Goal: Transaction & Acquisition: Purchase product/service

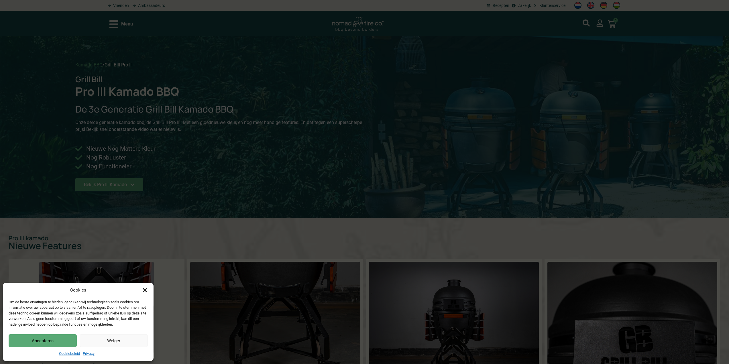
click at [553, 170] on div "Cookies Om de beste ervaringen te bieden, gebruiken wij technologieën zoals coo…" at bounding box center [364, 182] width 729 height 364
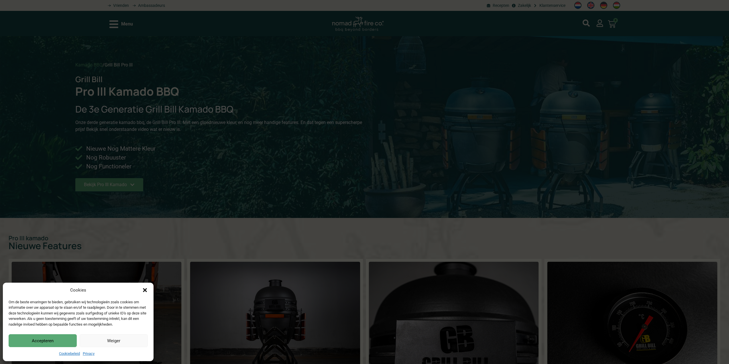
click at [60, 339] on button "Accepteren" at bounding box center [43, 340] width 68 height 13
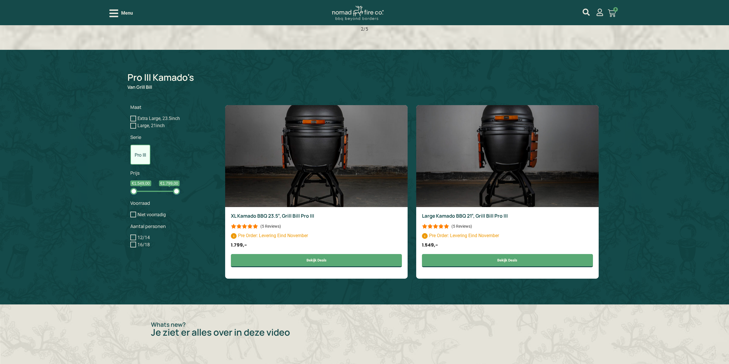
scroll to position [1865, 0]
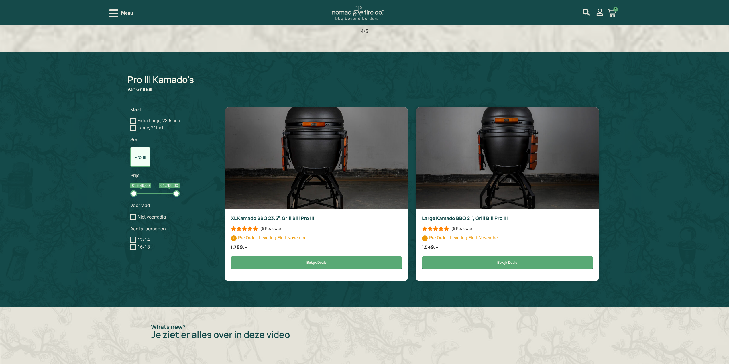
click at [517, 179] on img at bounding box center [507, 158] width 183 height 102
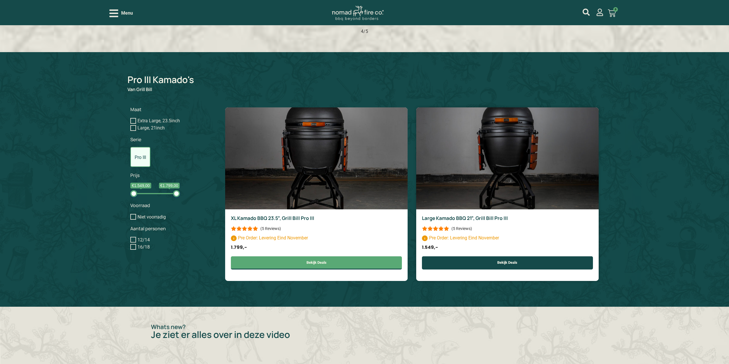
click at [513, 261] on link "Bekijk Deals" at bounding box center [507, 262] width 171 height 13
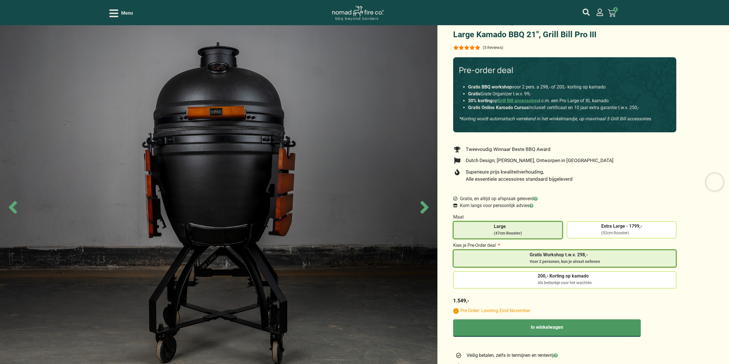
scroll to position [29, 0]
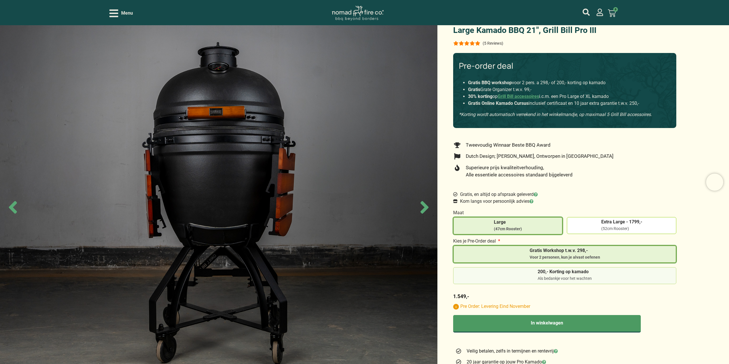
click at [560, 275] on span "200,- Korting op kamado" at bounding box center [565, 273] width 54 height 6
click at [0, 0] on input "200,- Korting op kamado Als bedankje voor het wachten" at bounding box center [0, 0] width 0 height 0
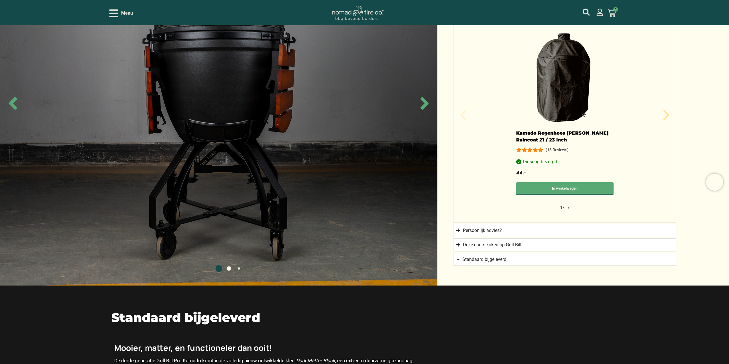
scroll to position [458, 0]
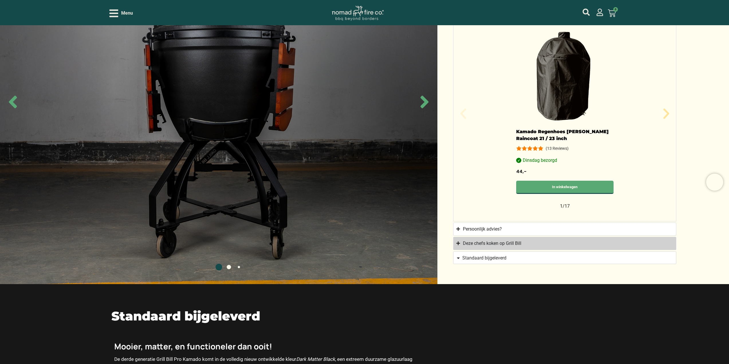
click at [493, 242] on div "Deze chefs koken op Grill Bill" at bounding box center [492, 243] width 58 height 7
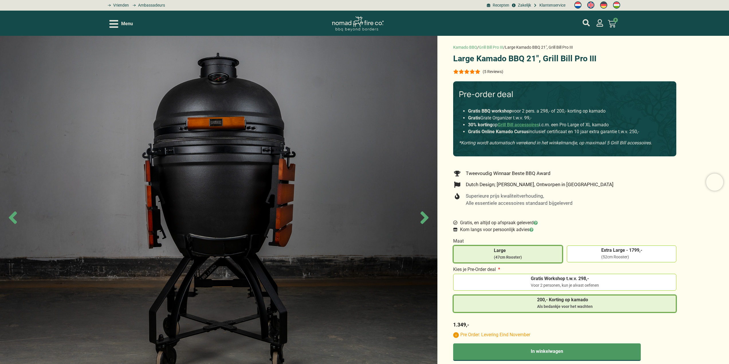
scroll to position [0, 0]
click at [524, 124] on link "Grill Bill accessoires" at bounding box center [519, 124] width 42 height 5
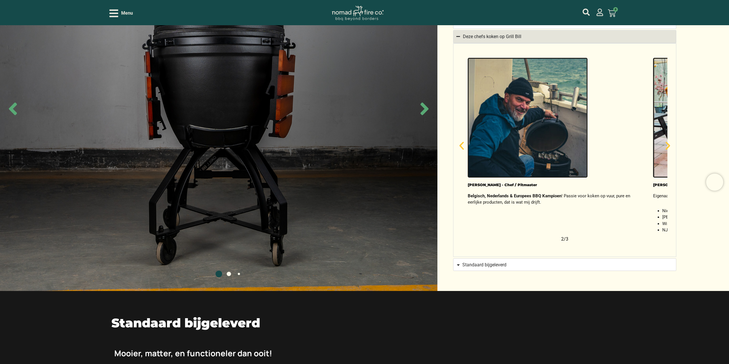
scroll to position [457, 0]
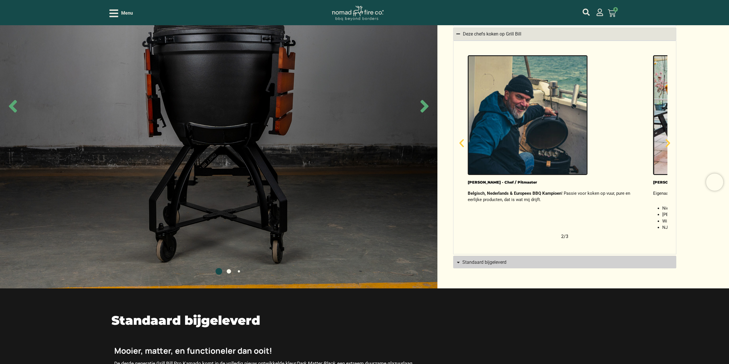
click at [512, 264] on span "Standaard bijgeleverd" at bounding box center [561, 262] width 211 height 5
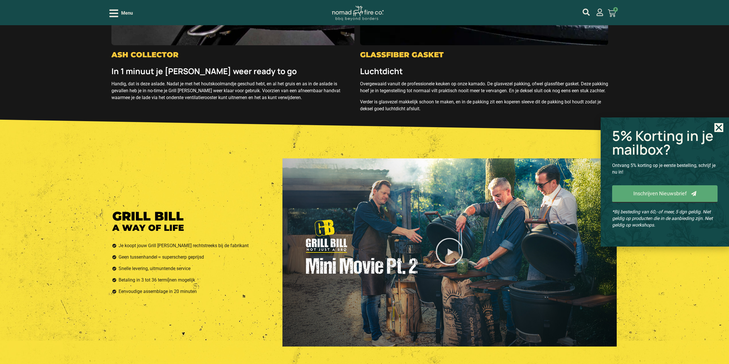
scroll to position [1520, 0]
